Goal: Information Seeking & Learning: Learn about a topic

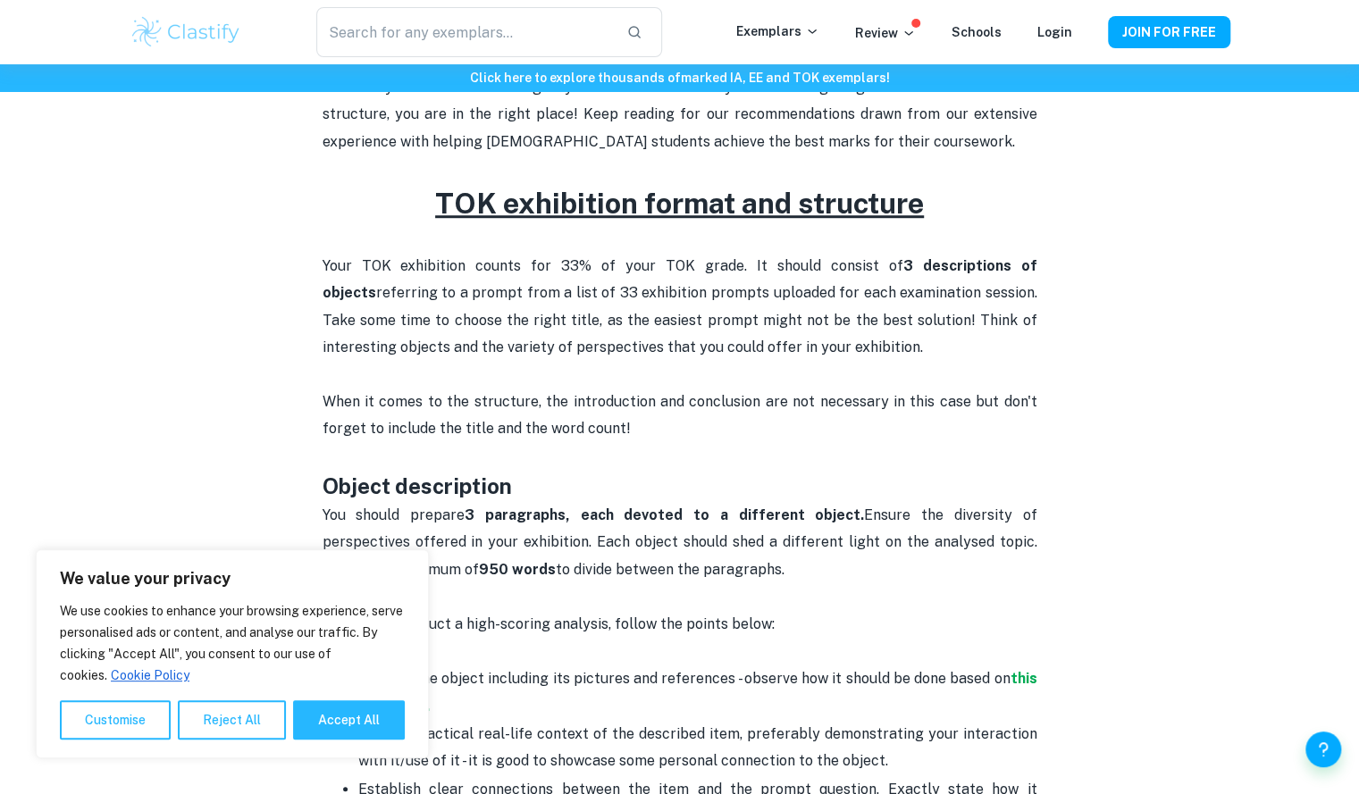
scroll to position [652, 0]
click at [359, 714] on button "Accept All" at bounding box center [349, 719] width 112 height 39
checkbox input "true"
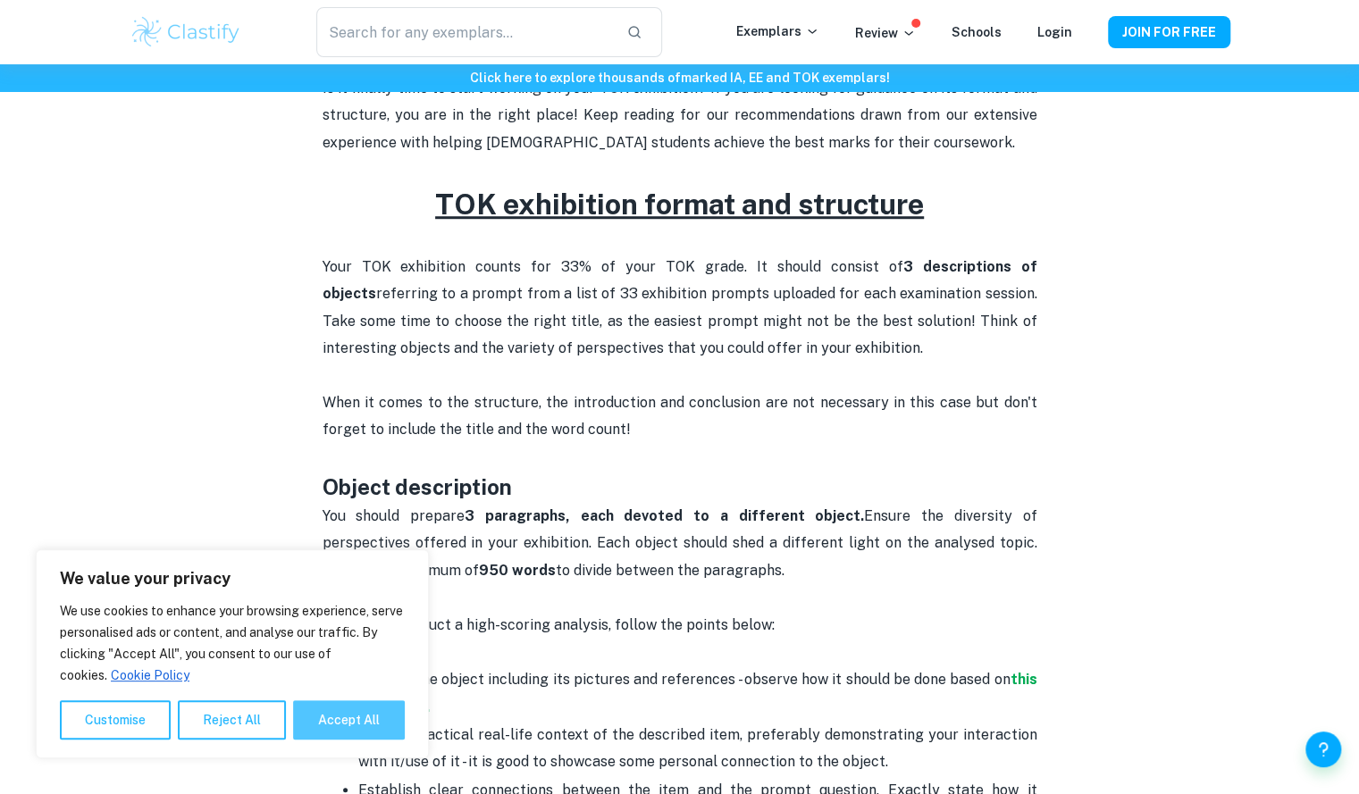
checkbox input "true"
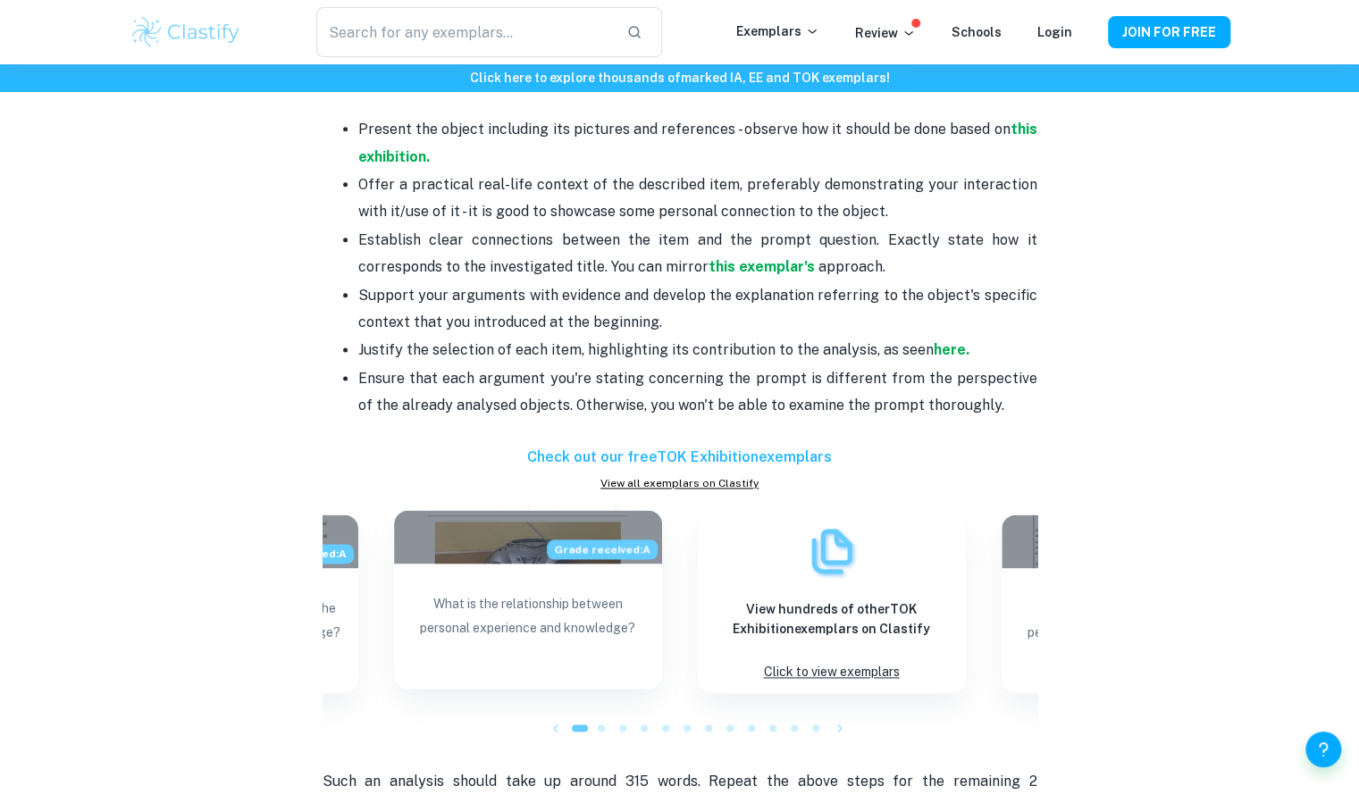
scroll to position [1157, 0]
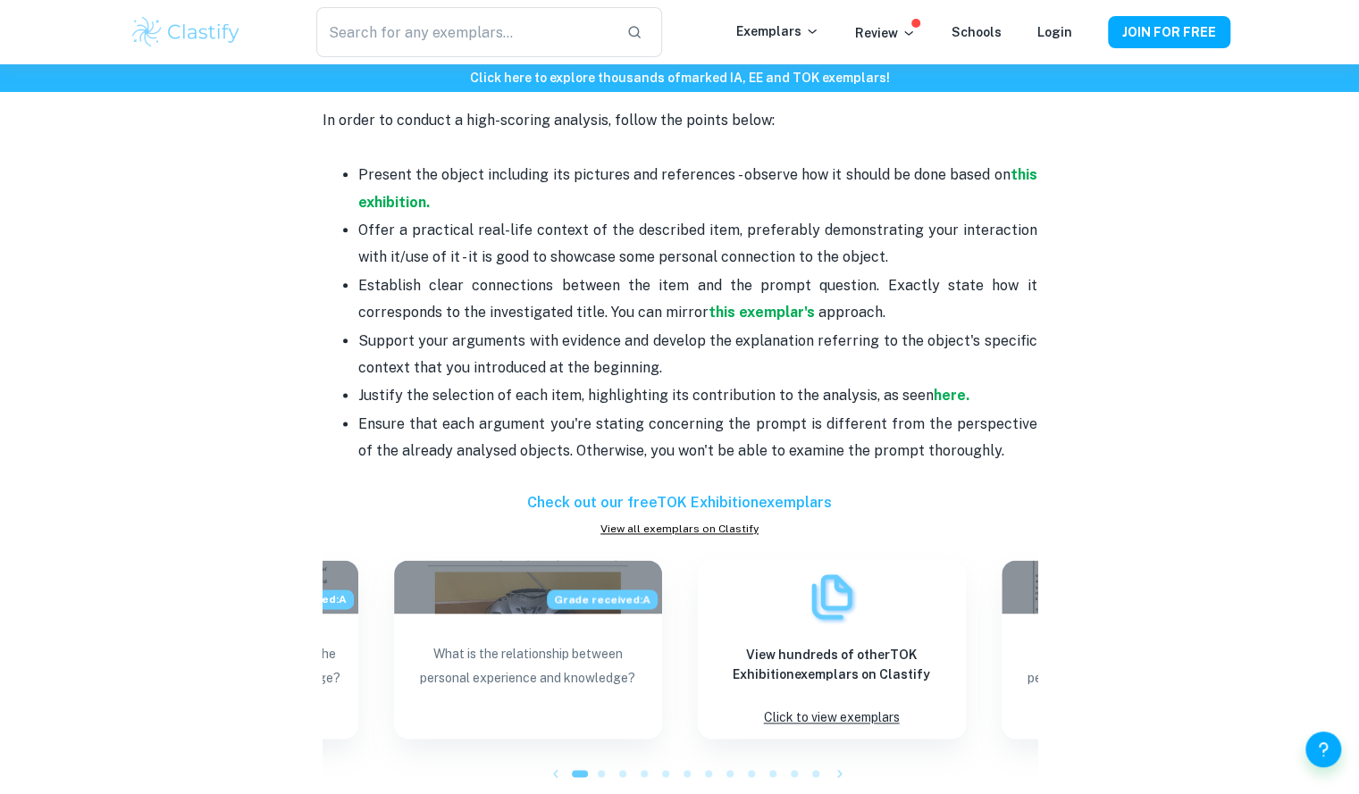
click at [394, 187] on p "Present the object including its pictures and references - observe how it shoul…" at bounding box center [697, 189] width 679 height 54
click at [398, 196] on strong "this exhibition." at bounding box center [697, 188] width 679 height 44
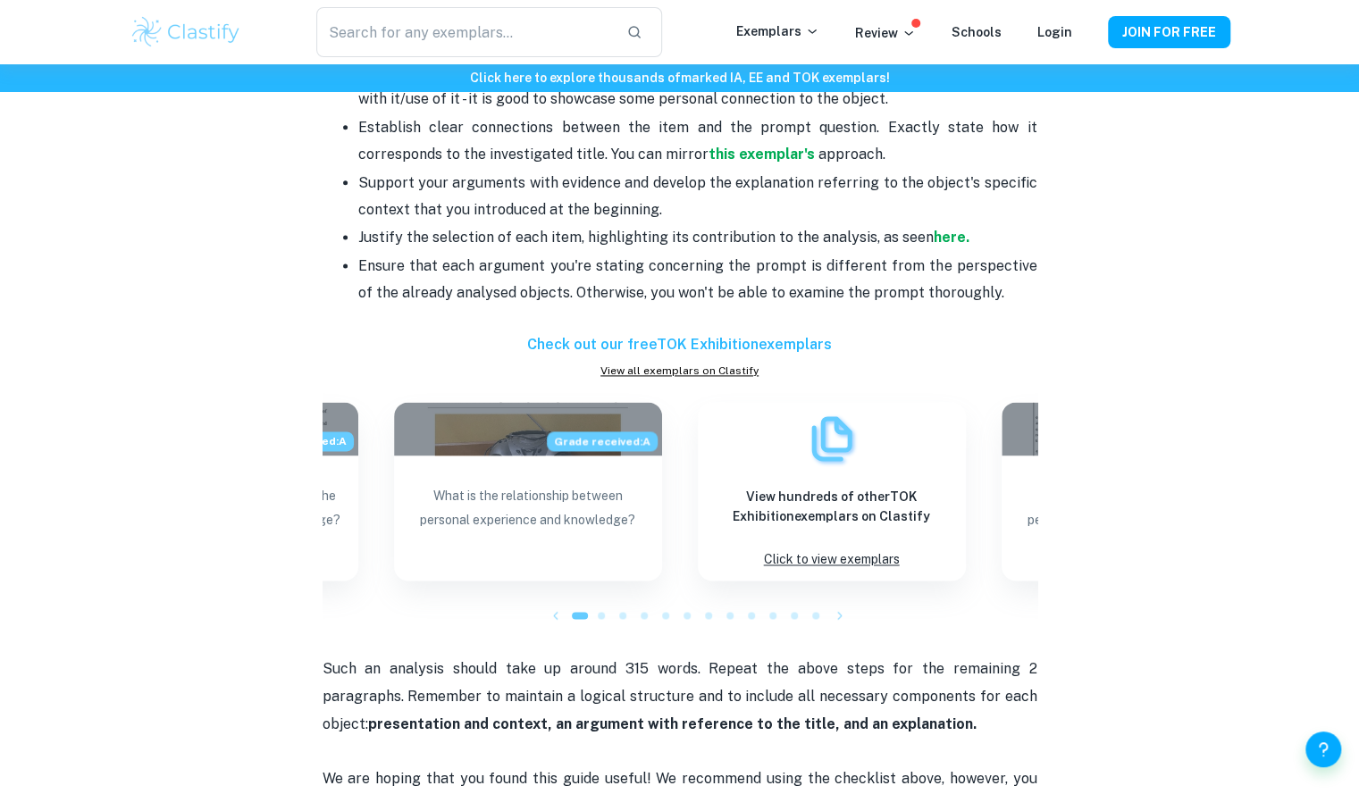
scroll to position [1320, 0]
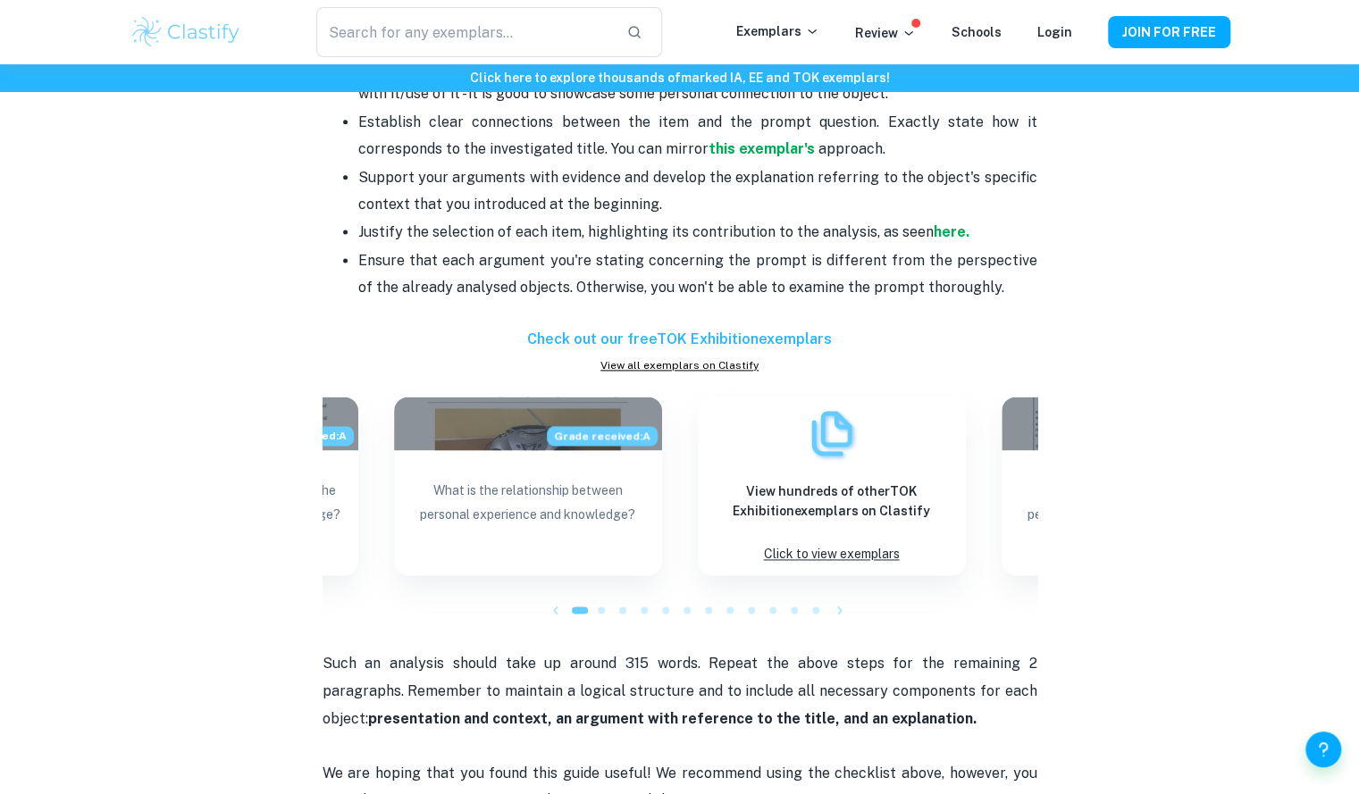
click at [688, 341] on h6 "Check out our free TOK Exhibition exemplars" at bounding box center [679, 339] width 715 height 21
click at [641, 366] on link "View all exemplars on Clastify" at bounding box center [679, 365] width 715 height 16
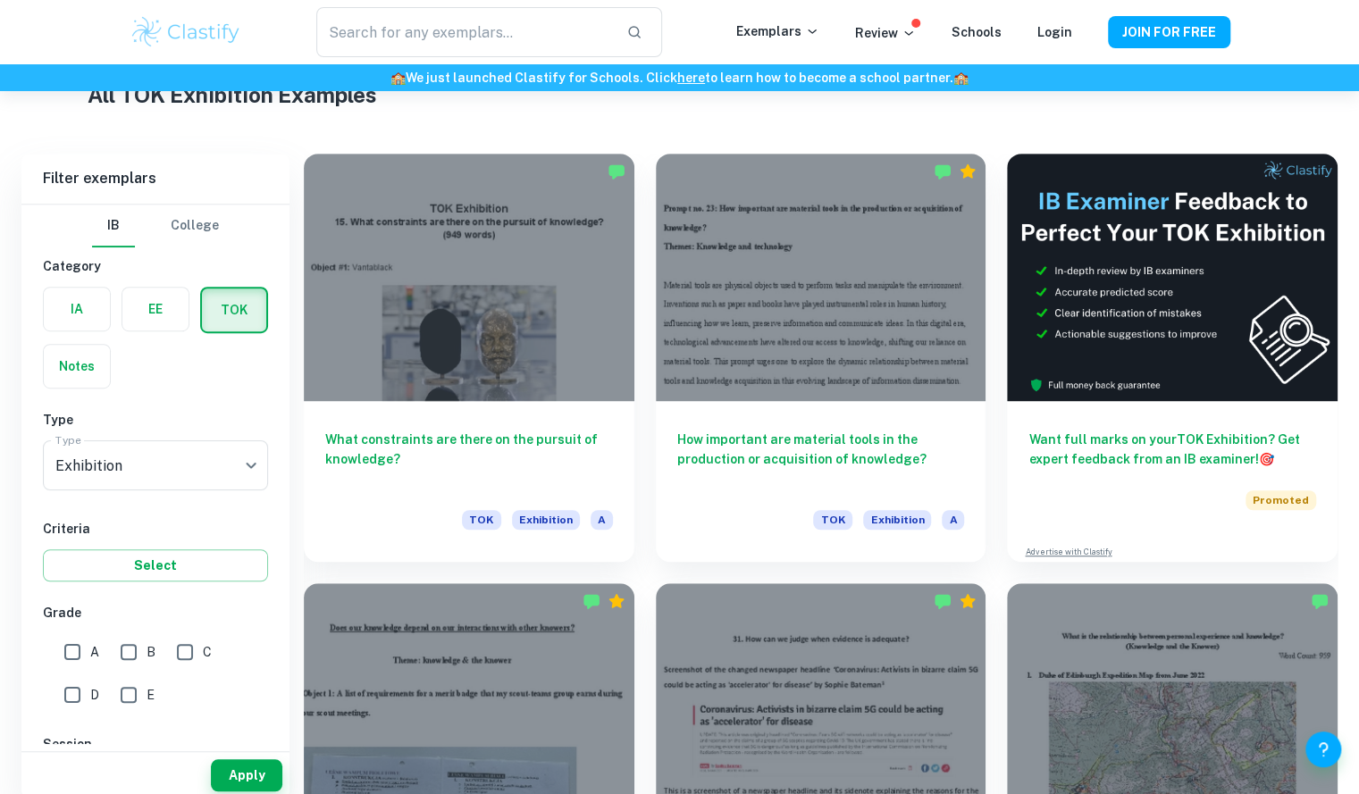
scroll to position [474, 0]
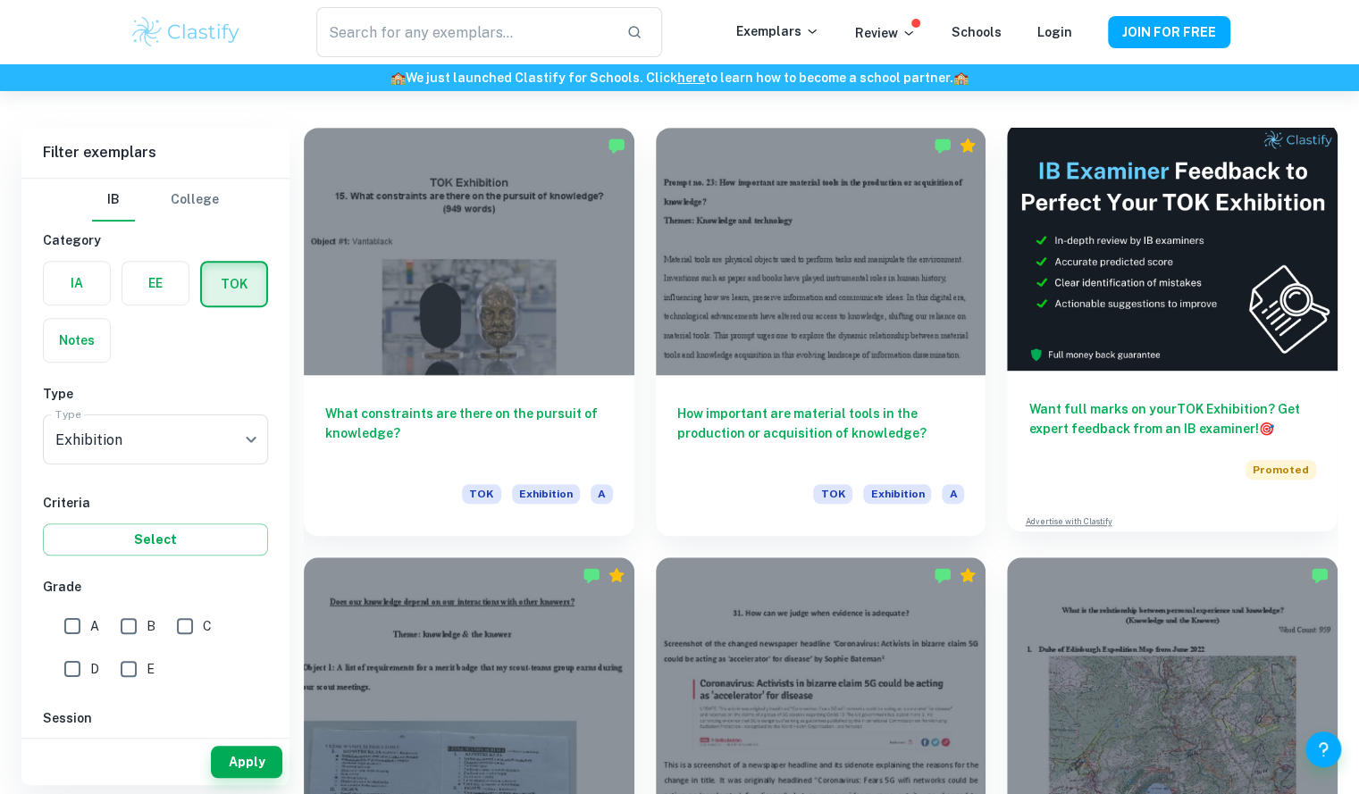
click at [1136, 391] on div "Want full marks on your TOK Exhibition ? Get expert feedback from an IB examine…" at bounding box center [1172, 436] width 331 height 130
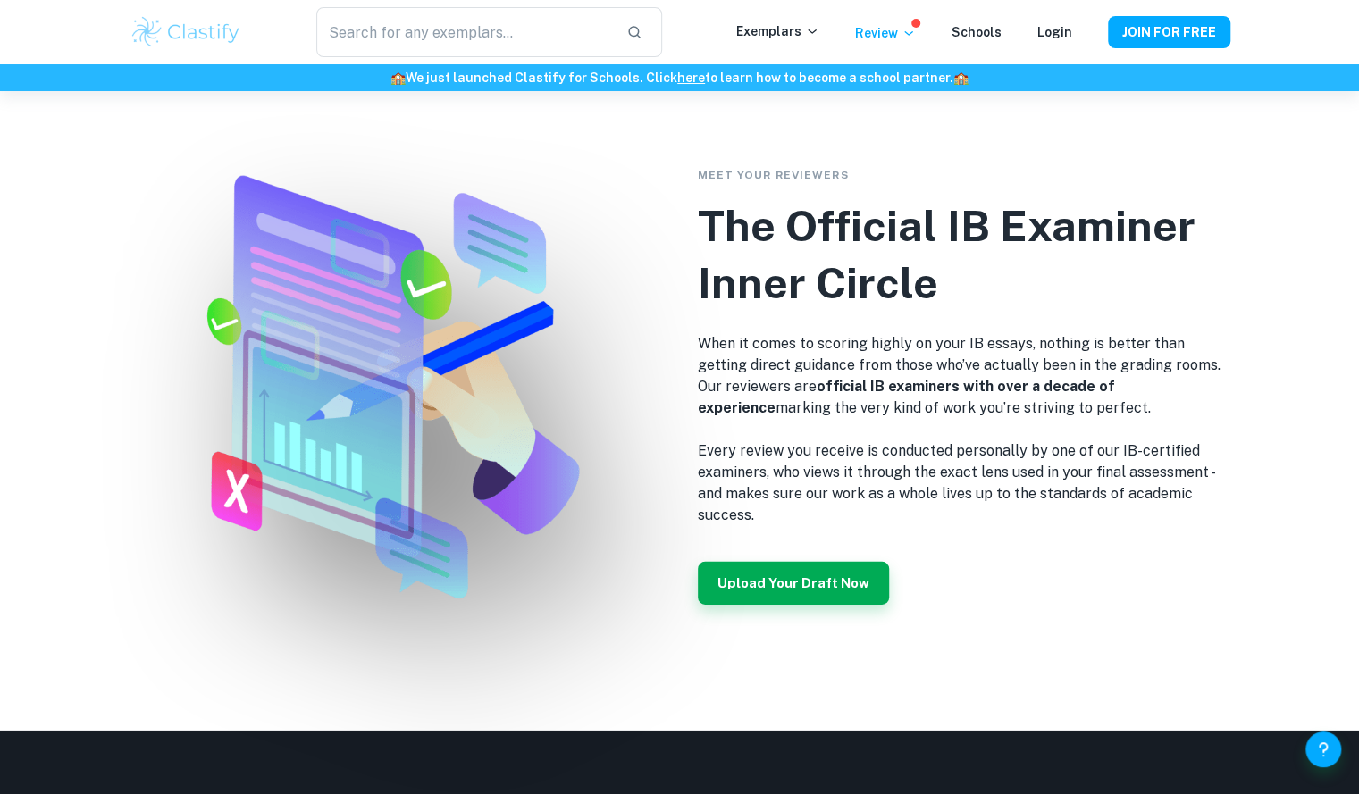
scroll to position [2993, 0]
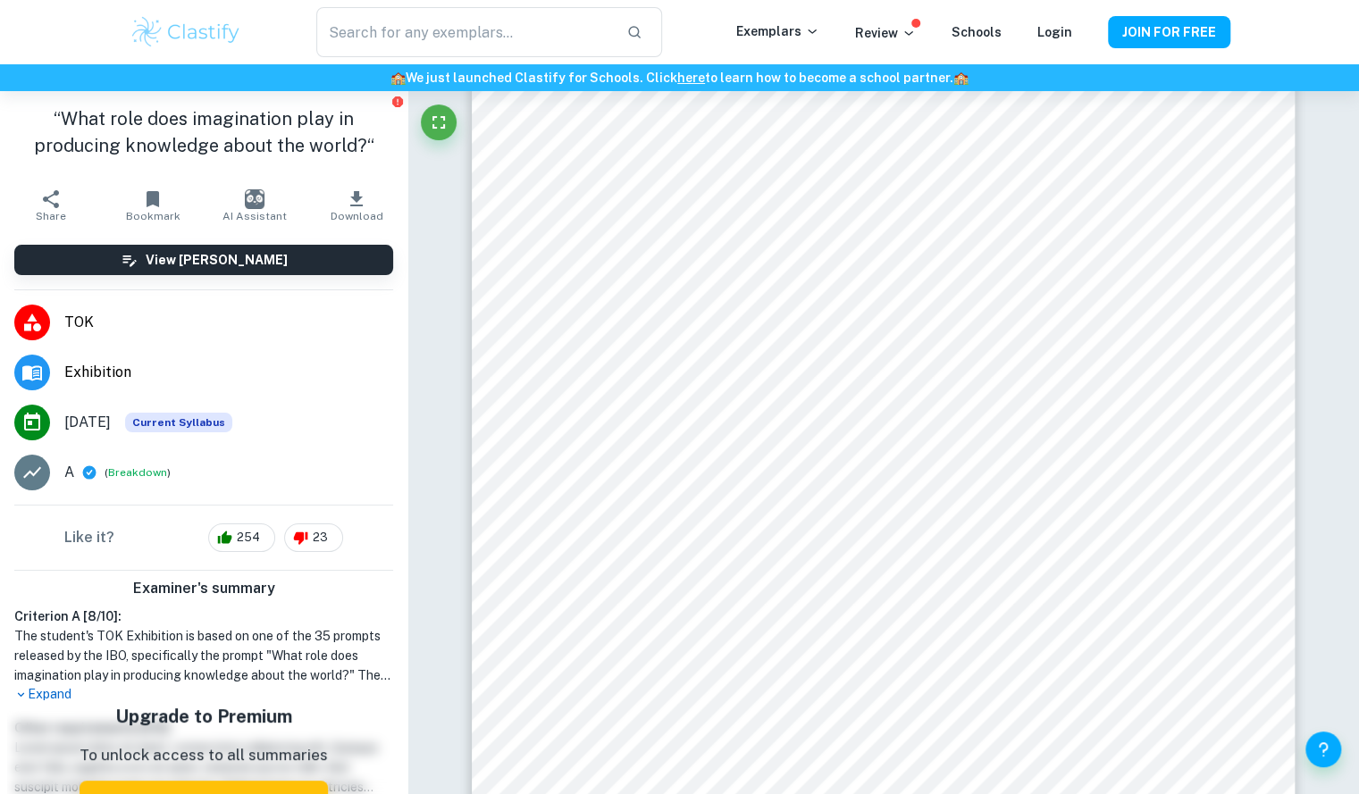
scroll to position [1478, 0]
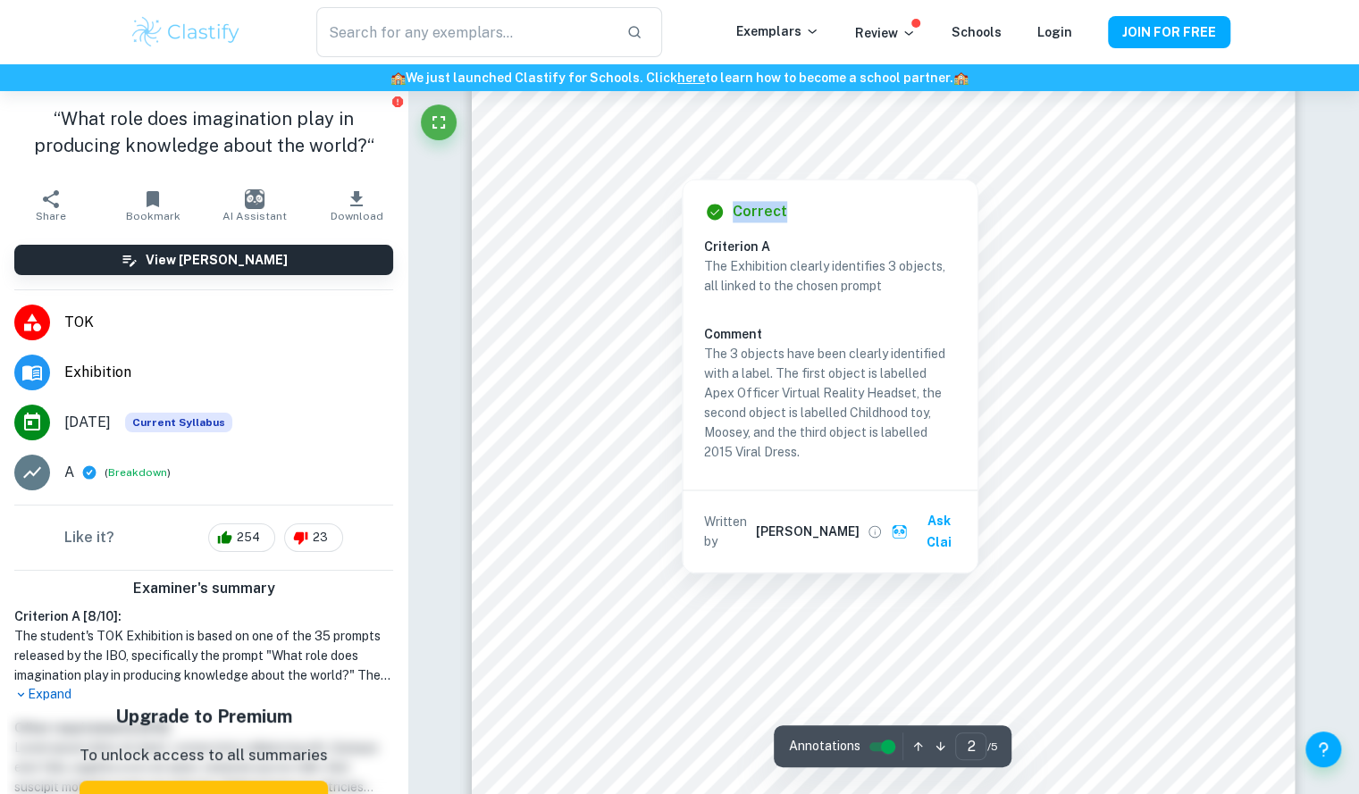
drag, startPoint x: 1002, startPoint y: 54, endPoint x: 847, endPoint y: 201, distance: 213.6
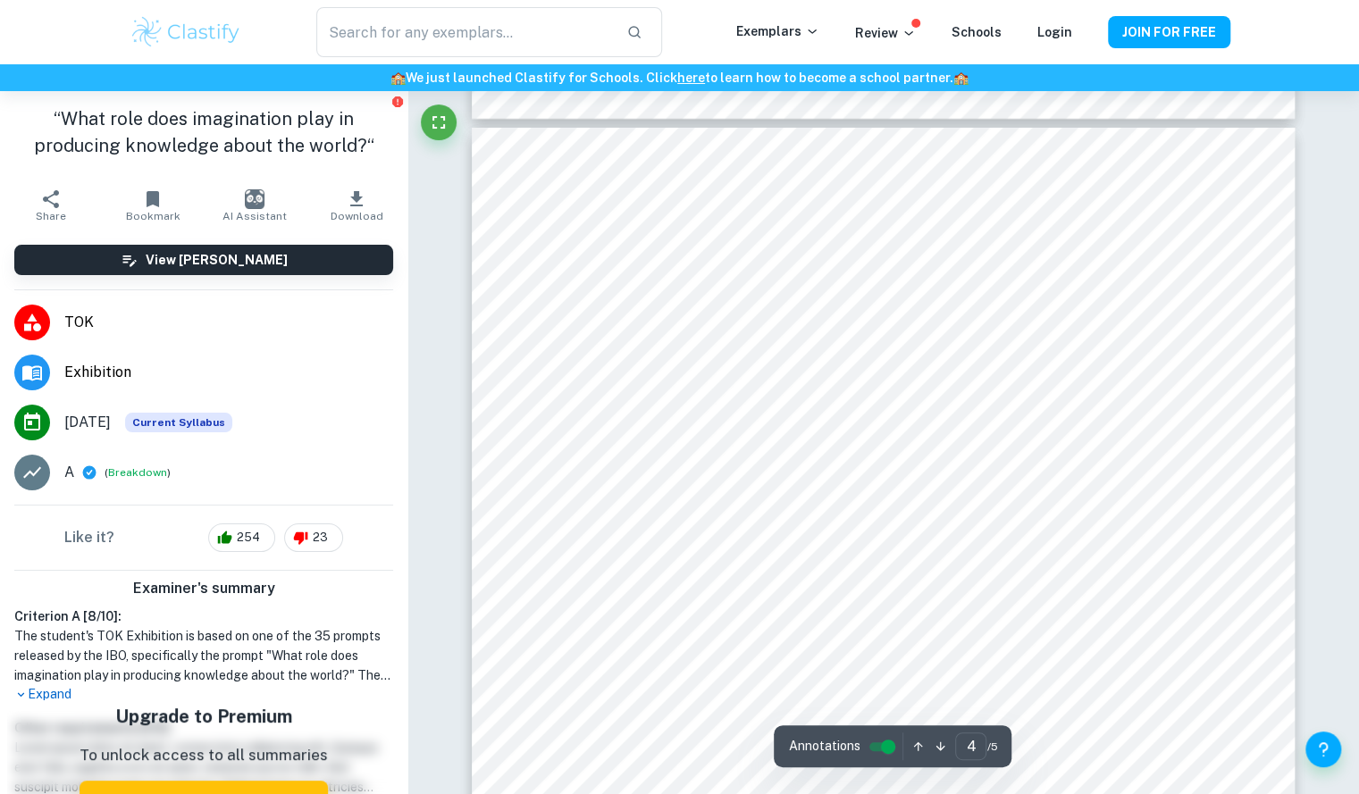
scroll to position [3762, 0]
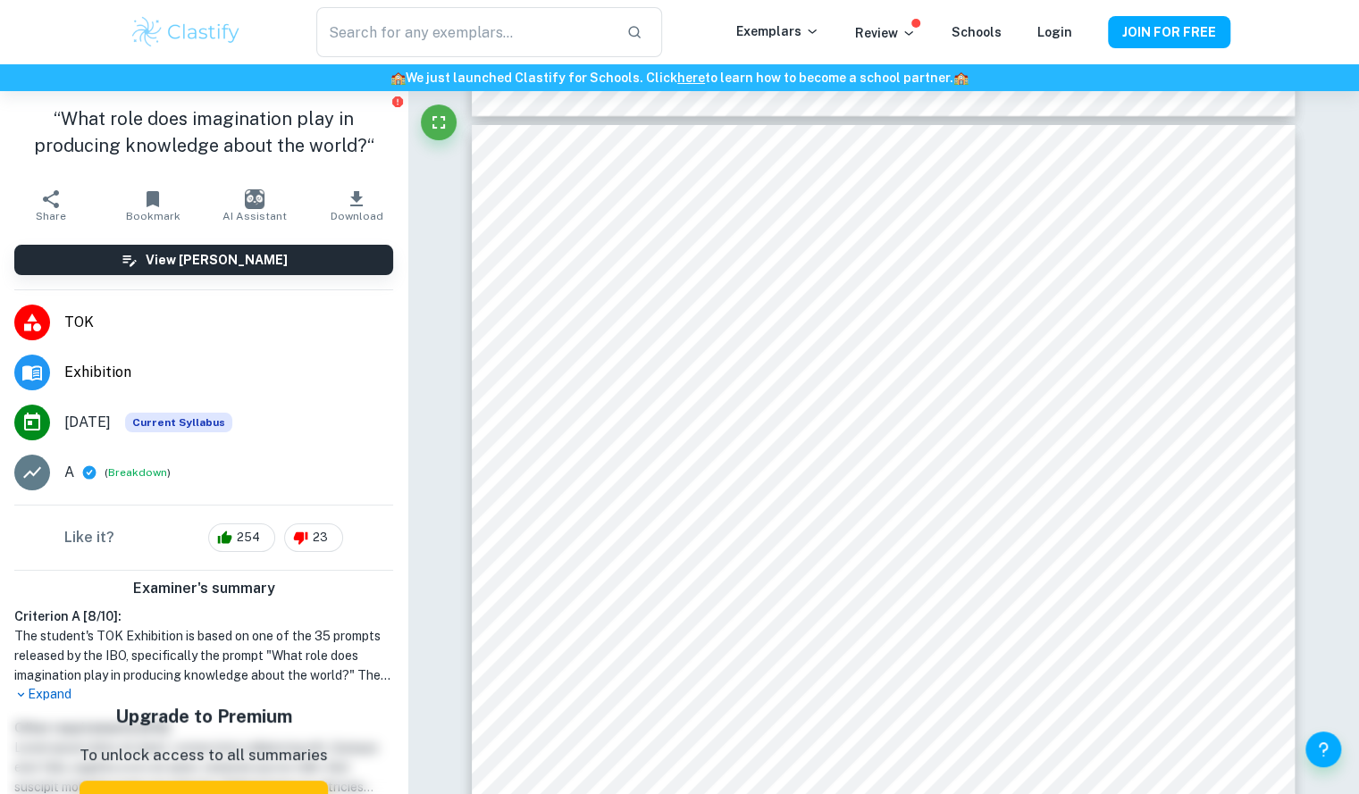
type input "3"
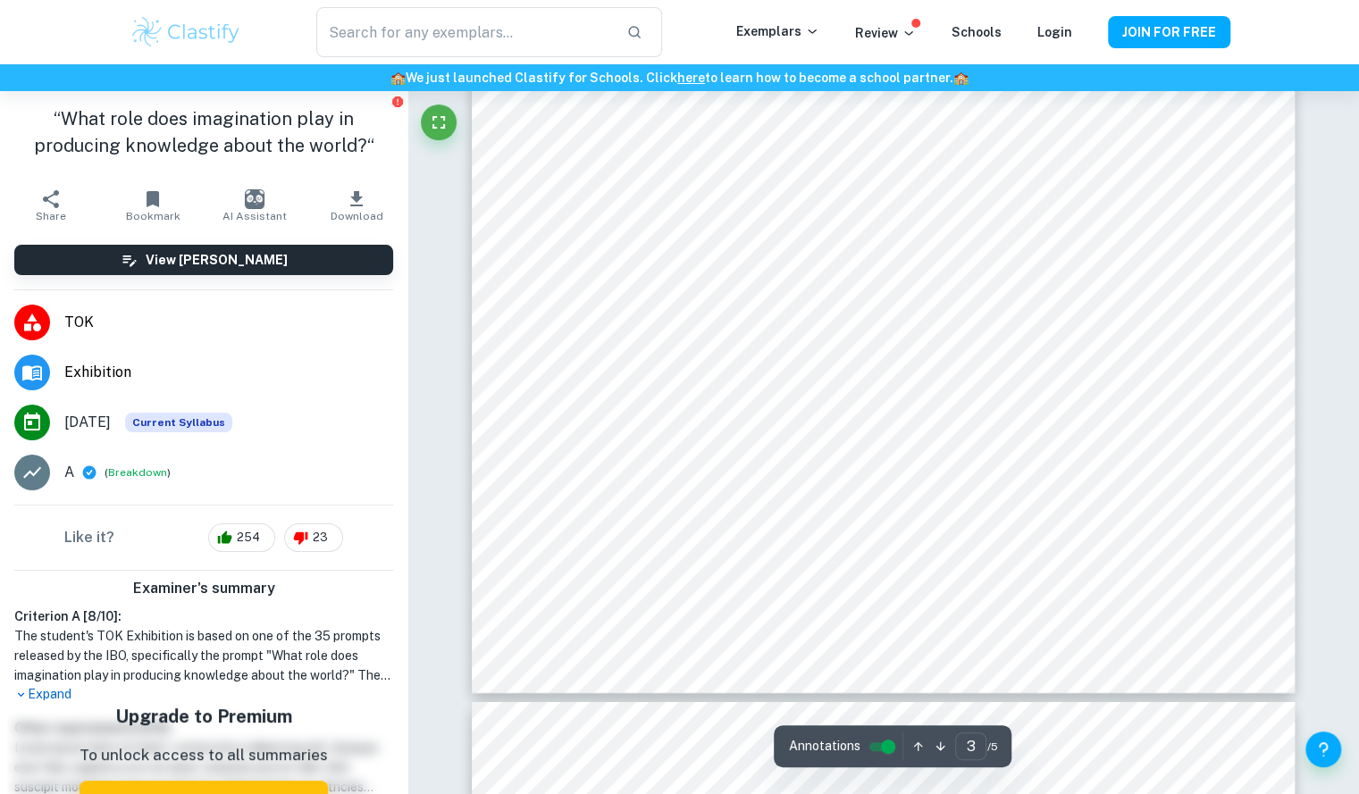
scroll to position [3184, 0]
